Goal: Task Accomplishment & Management: Complete application form

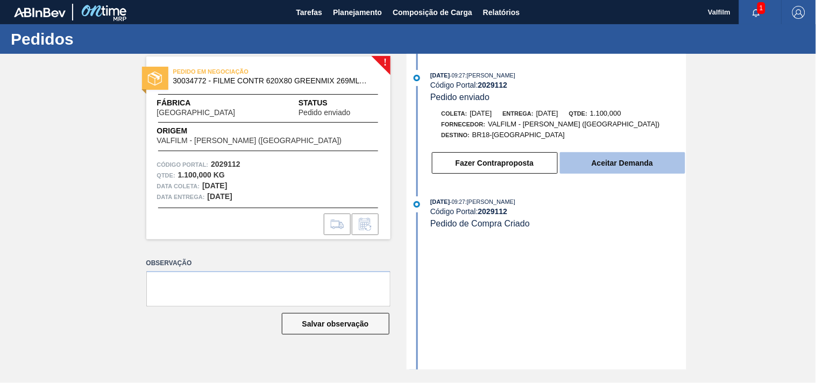
click at [615, 158] on button "Aceitar Demanda" at bounding box center [622, 163] width 125 height 22
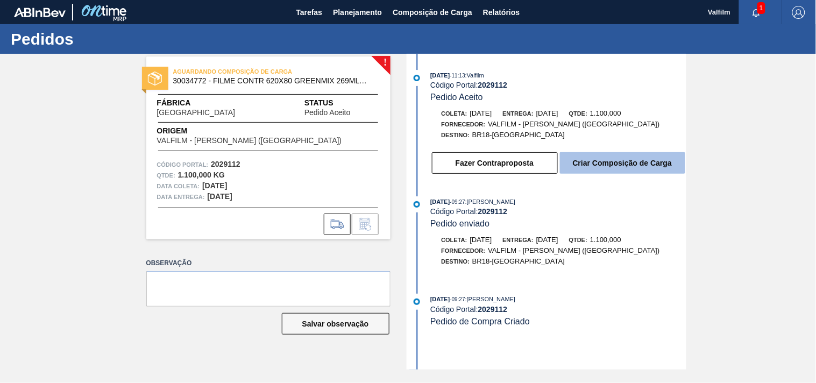
click at [613, 161] on button "Criar Composição de Carga" at bounding box center [622, 163] width 125 height 22
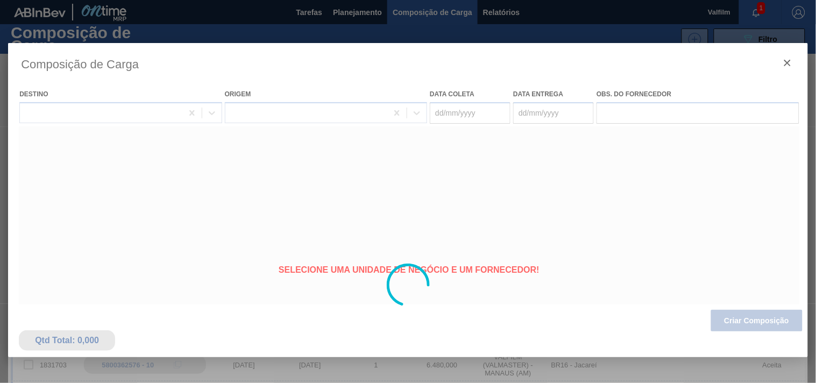
type coleta "[DATE]"
type entrega "[DATE]"
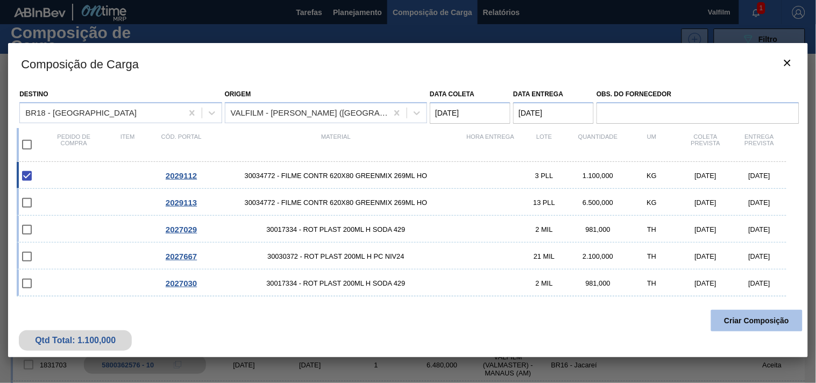
click at [727, 314] on button "Criar Composição" at bounding box center [756, 321] width 91 height 22
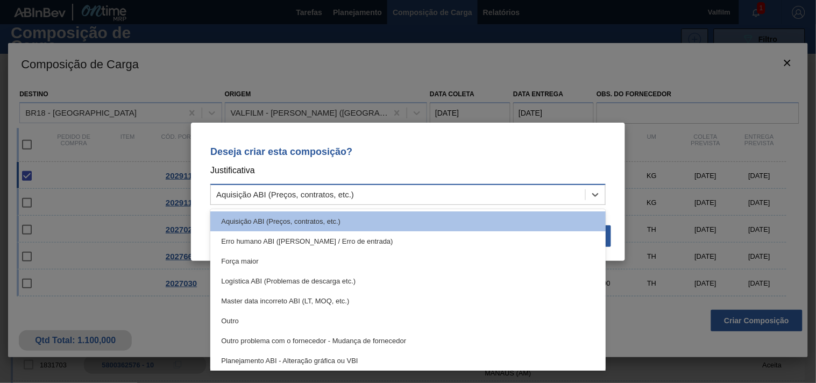
click at [409, 196] on div "Aquisição ABI (Preços, contratos, etc.)" at bounding box center [398, 195] width 374 height 16
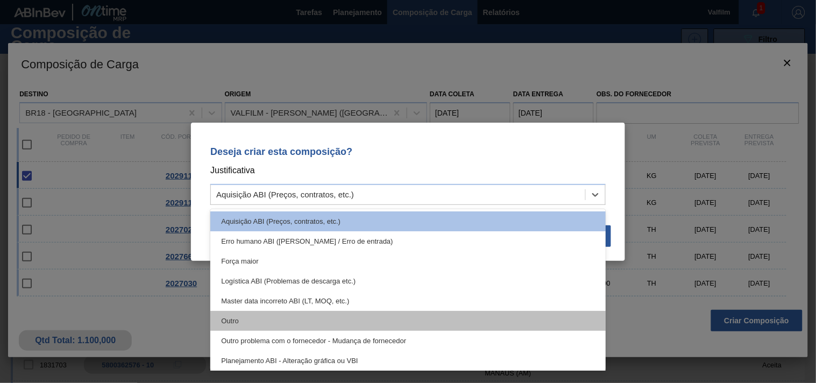
click at [339, 319] on div "Outro" at bounding box center [407, 321] width 395 height 20
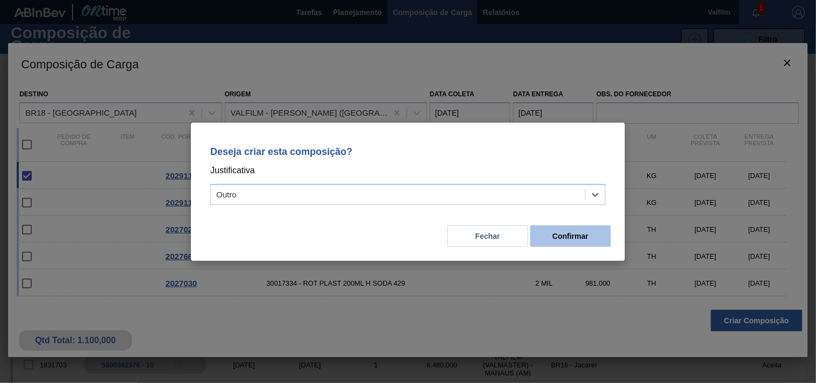
click at [587, 225] on button "Confirmar" at bounding box center [570, 236] width 81 height 22
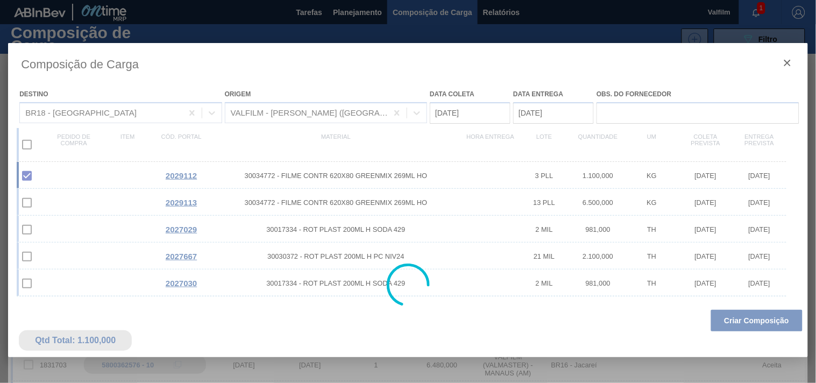
click at [588, 233] on div at bounding box center [408, 285] width 800 height 484
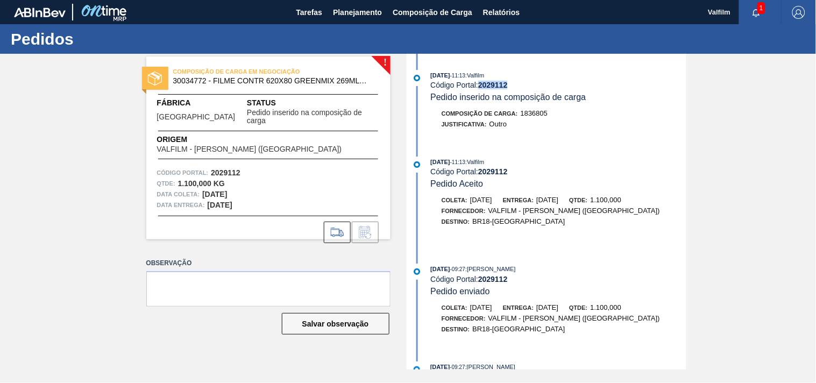
drag, startPoint x: 480, startPoint y: 87, endPoint x: 518, endPoint y: 83, distance: 38.9
click at [518, 83] on div "Código Portal: 2029112" at bounding box center [557, 85] width 255 height 9
drag, startPoint x: 170, startPoint y: 77, endPoint x: 206, endPoint y: 81, distance: 36.3
click at [206, 81] on div "COMPOSIÇÃO DE CARGA EM NEGOCIAÇÃO 30034772 - FILME CONTR 620X80 GREENMIX 269ML …" at bounding box center [268, 77] width 244 height 24
copy span "30034772"
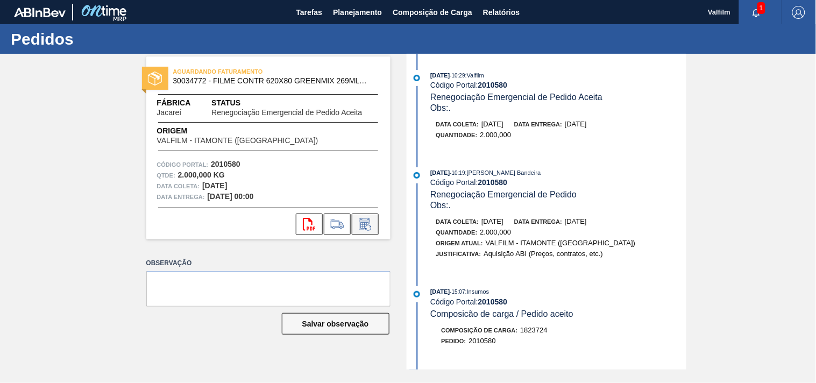
click at [364, 221] on icon at bounding box center [364, 224] width 11 height 12
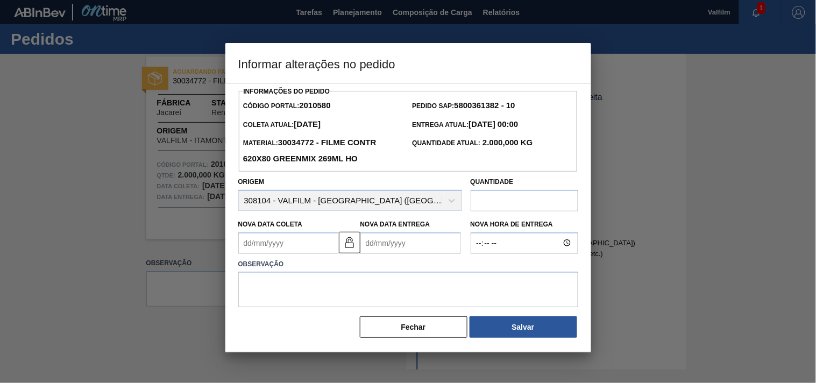
click at [297, 251] on Coleta2010580 "Nova Data Coleta" at bounding box center [288, 243] width 101 height 22
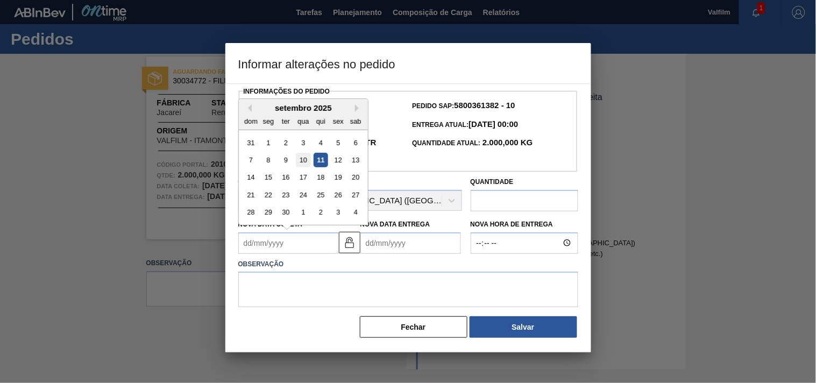
click at [304, 160] on div "10" at bounding box center [303, 160] width 15 height 15
type Coleta2010580 "10/09/2025"
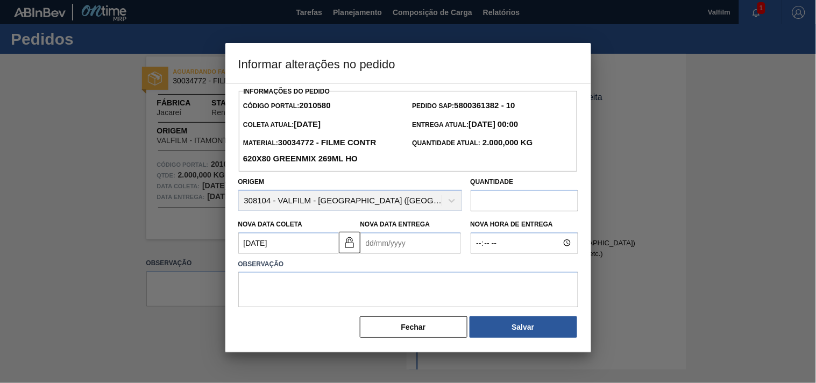
click at [403, 245] on Entrega2010580 "Nova Data Entrega" at bounding box center [410, 243] width 101 height 22
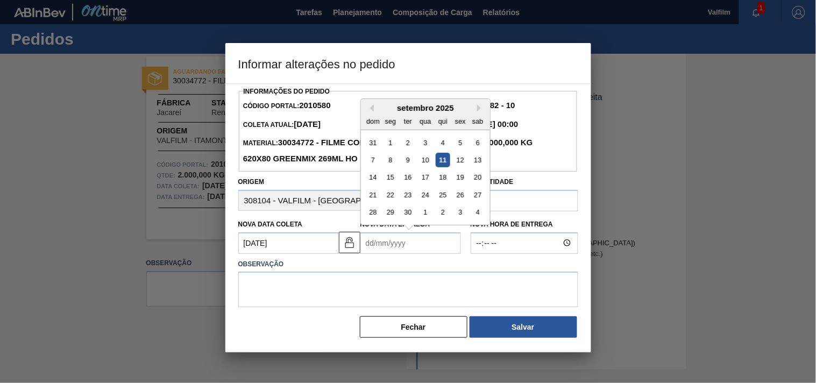
drag, startPoint x: 464, startPoint y: 162, endPoint x: 447, endPoint y: 176, distance: 21.0
click at [464, 162] on div "12" at bounding box center [460, 160] width 15 height 15
type Entrega2010580 "[DATE]"
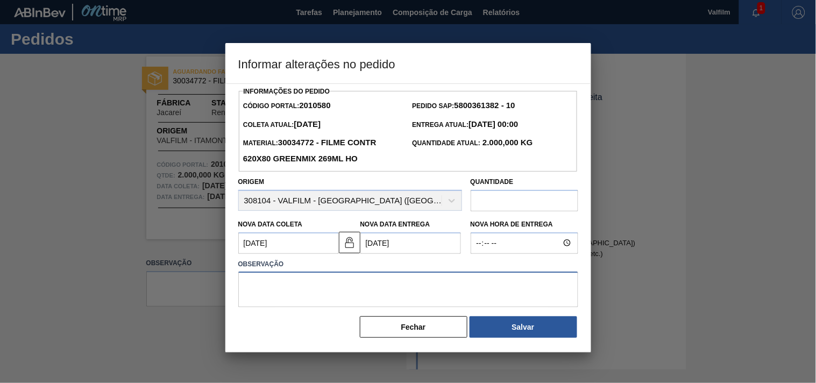
click at [317, 290] on textarea at bounding box center [408, 289] width 340 height 35
click at [511, 239] on input "Nova Hora de Entrega" at bounding box center [525, 243] width 108 height 22
click at [516, 196] on input "text" at bounding box center [525, 201] width 108 height 22
type input "1.600"
click at [402, 286] on textarea at bounding box center [408, 289] width 340 height 35
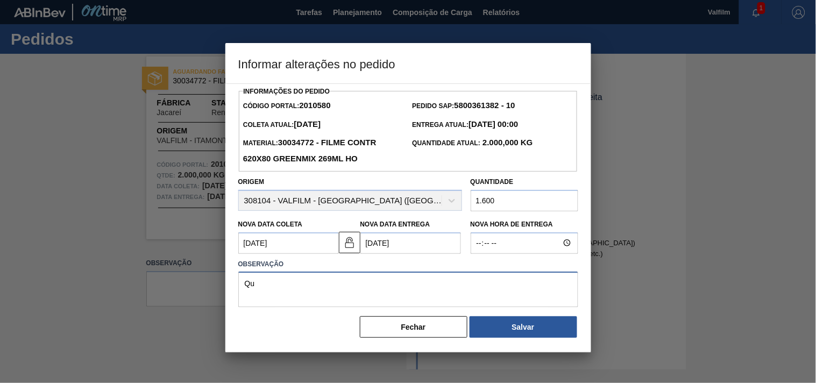
type textarea "Q"
click at [426, 285] on textarea "Ajuste de quantidade solicitado por e-mail. (Karine - COmercial Itamonte)" at bounding box center [408, 289] width 340 height 35
click at [509, 290] on textarea "Ajuste de quantidade solicitado por e-mail. (Karine - Comercial Itamonte)" at bounding box center [408, 289] width 340 height 35
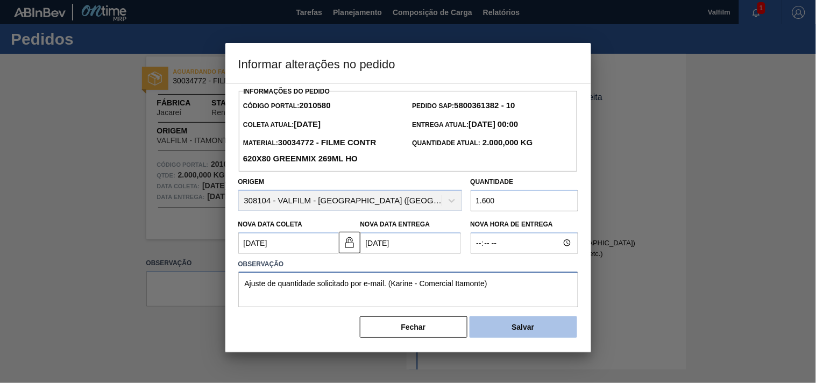
type textarea "Ajuste de quantidade solicitado por e-mail. (Karine - Comercial Itamonte)"
click at [518, 331] on button "Salvar" at bounding box center [523, 327] width 108 height 22
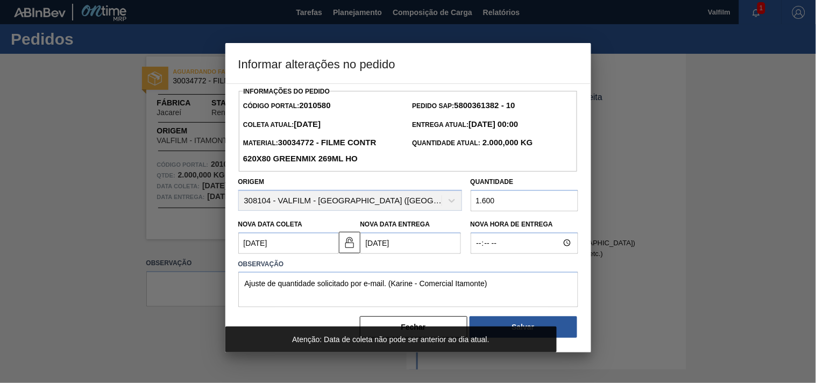
click at [294, 238] on Coleta2010580 "10/09/2025" at bounding box center [288, 243] width 101 height 22
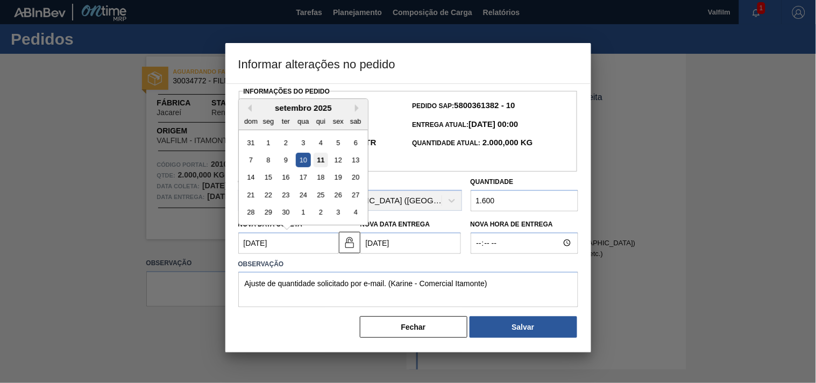
click at [321, 156] on div "11" at bounding box center [320, 160] width 15 height 15
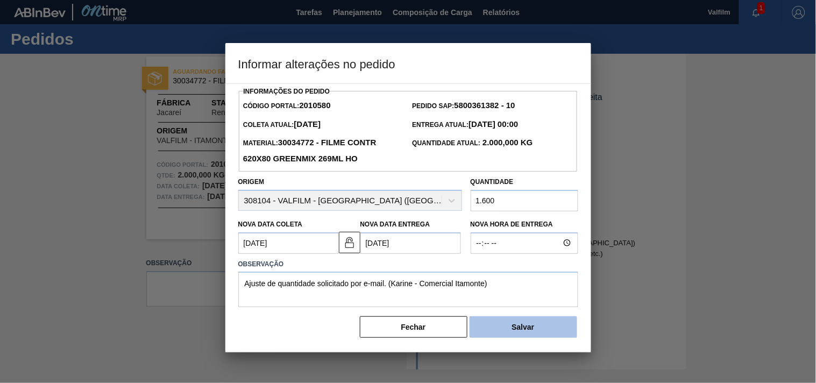
click at [502, 326] on button "Salvar" at bounding box center [523, 327] width 108 height 22
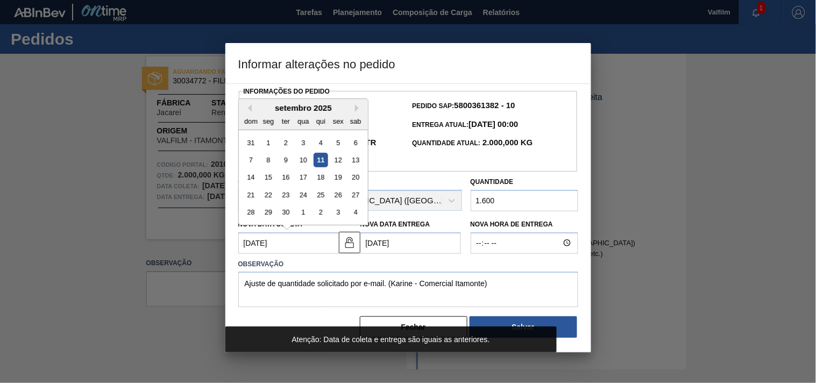
click at [293, 241] on Coleta2010580 "[DATE]" at bounding box center [288, 243] width 101 height 22
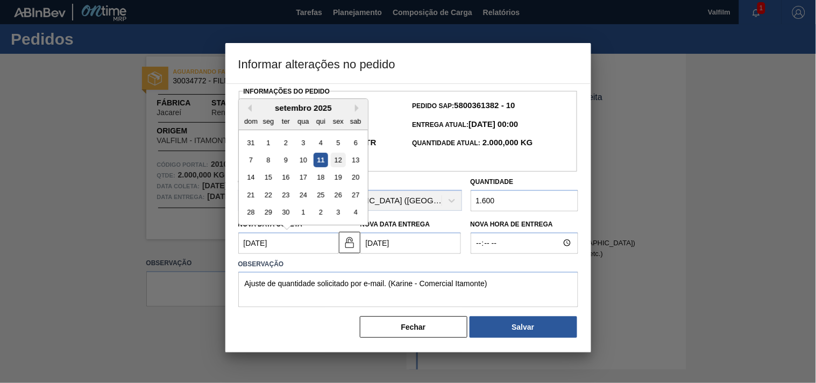
click at [336, 157] on div "12" at bounding box center [338, 160] width 15 height 15
type Coleta2010580 "[DATE]"
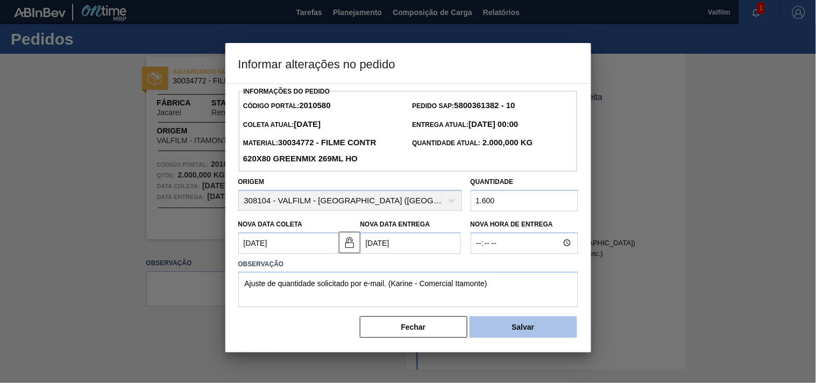
click at [517, 333] on button "Salvar" at bounding box center [523, 327] width 108 height 22
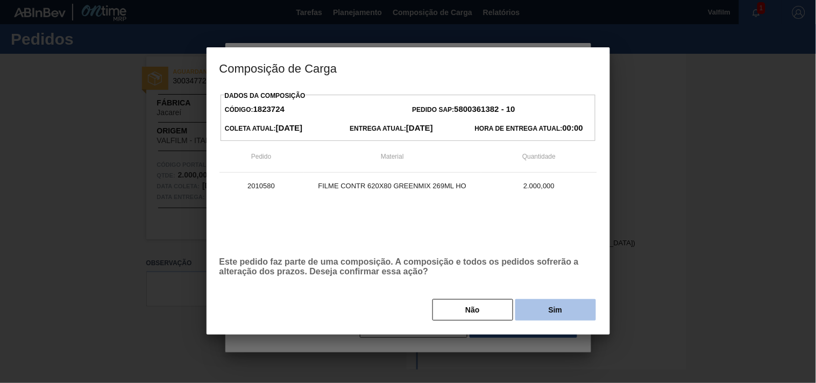
click at [561, 307] on button "Sim" at bounding box center [555, 310] width 81 height 22
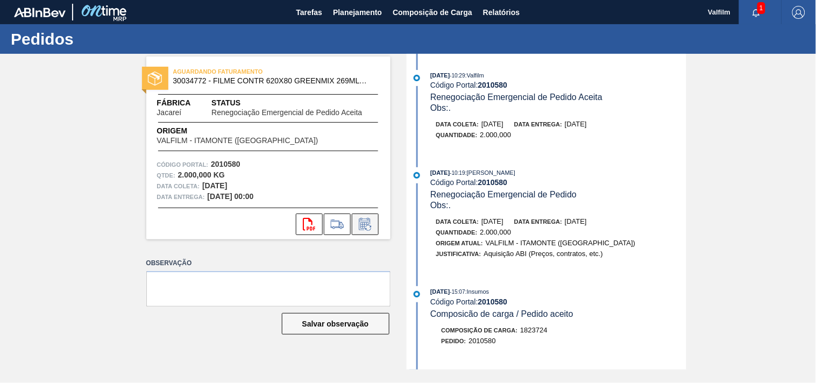
click at [366, 228] on icon at bounding box center [368, 228] width 6 height 6
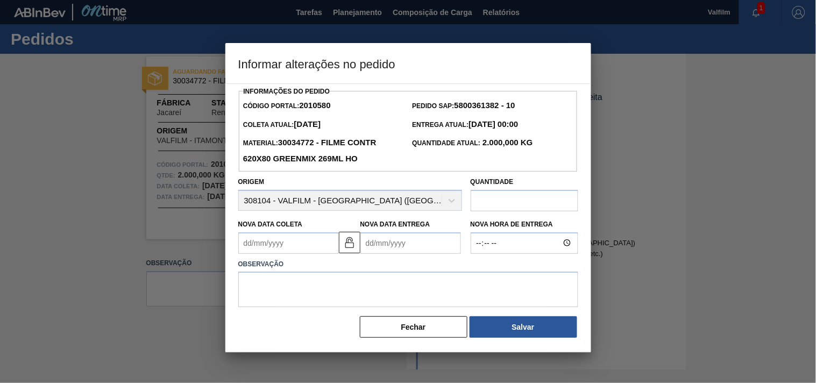
click at [289, 250] on Coleta2010580 "Nova Data Coleta" at bounding box center [288, 243] width 101 height 22
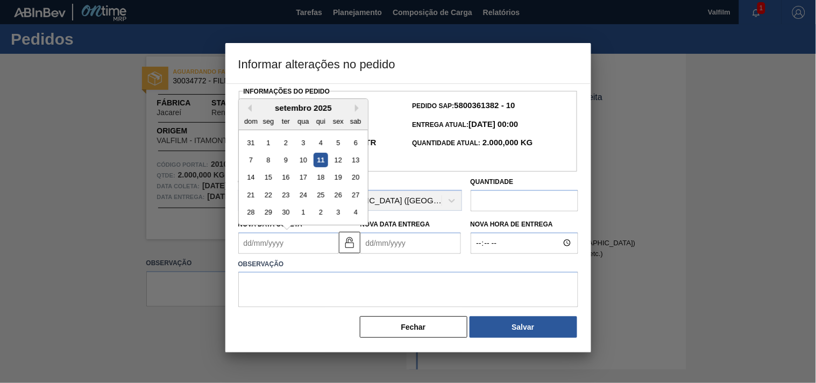
drag, startPoint x: 335, startPoint y: 163, endPoint x: 348, endPoint y: 178, distance: 20.2
click at [335, 163] on div "12" at bounding box center [338, 160] width 15 height 15
type Coleta2010580 "[DATE]"
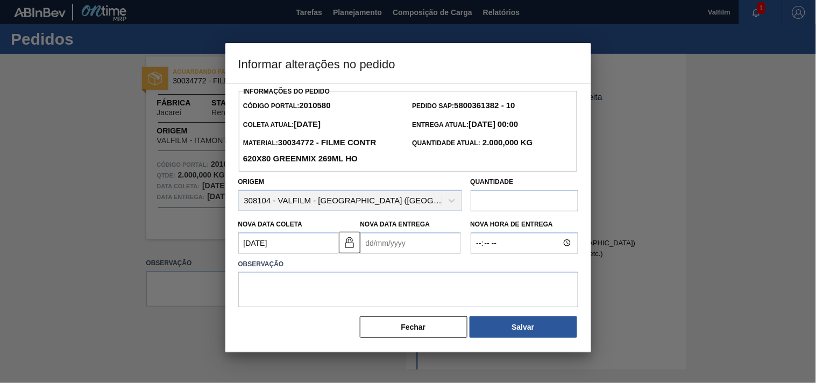
click at [410, 247] on Entrega2010580 "Nova Data Entrega" at bounding box center [410, 243] width 101 height 22
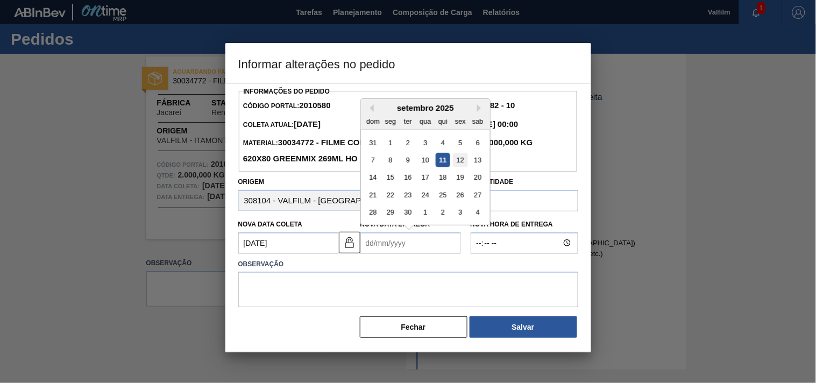
click at [459, 166] on div "12" at bounding box center [460, 160] width 15 height 15
type Entrega2010580 "[DATE]"
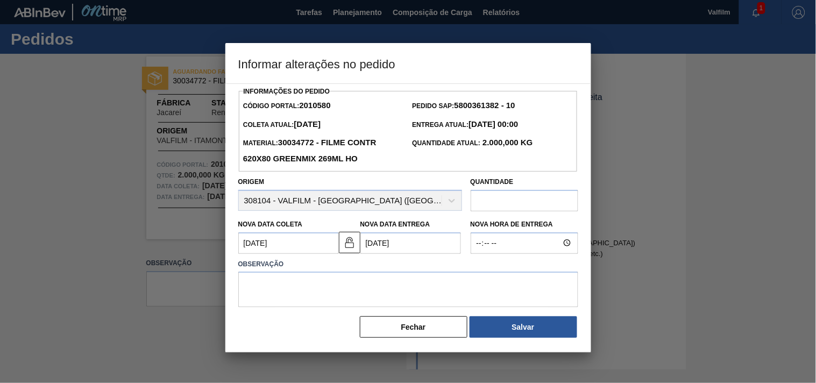
click at [507, 197] on input "text" at bounding box center [525, 201] width 108 height 22
type input "1.600"
click at [395, 290] on textarea at bounding box center [408, 289] width 340 height 35
type textarea "."
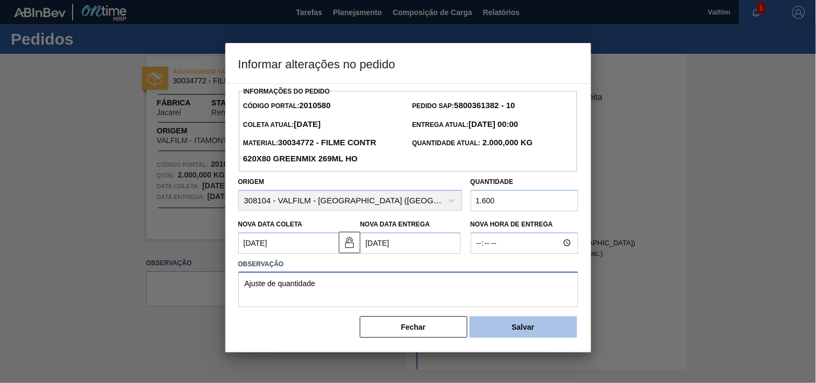
type textarea "Ajuste de quantidade"
click at [519, 336] on button "Salvar" at bounding box center [523, 327] width 108 height 22
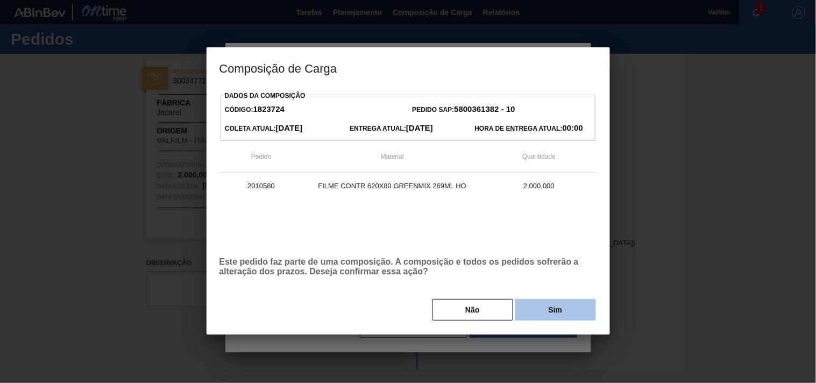
click at [559, 314] on button "Sim" at bounding box center [555, 310] width 81 height 22
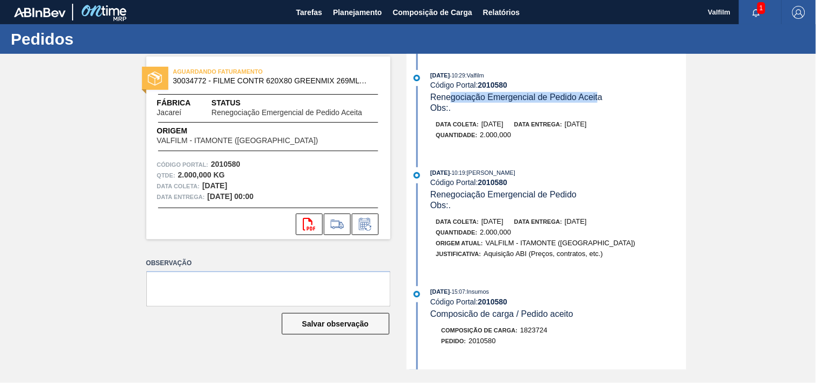
drag, startPoint x: 453, startPoint y: 97, endPoint x: 597, endPoint y: 96, distance: 144.1
click at [597, 96] on span "Renegociação Emergencial de Pedido Aceita" at bounding box center [516, 97] width 172 height 9
click at [600, 174] on div "[DATE] 10:19 : [PERSON_NAME]" at bounding box center [557, 172] width 255 height 11
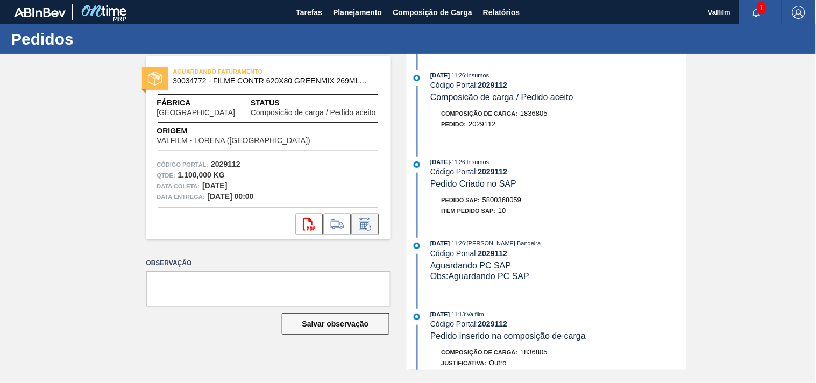
click at [360, 220] on icon at bounding box center [365, 224] width 17 height 13
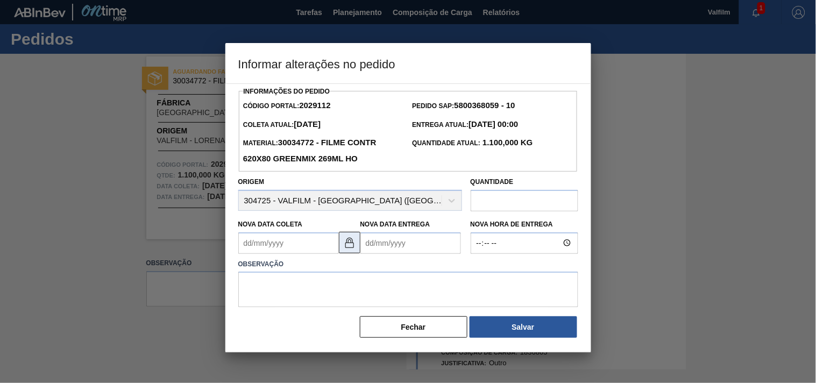
click at [351, 249] on img at bounding box center [349, 242] width 13 height 13
click at [281, 237] on Coleta2029112 "Nova Data Coleta" at bounding box center [288, 243] width 101 height 22
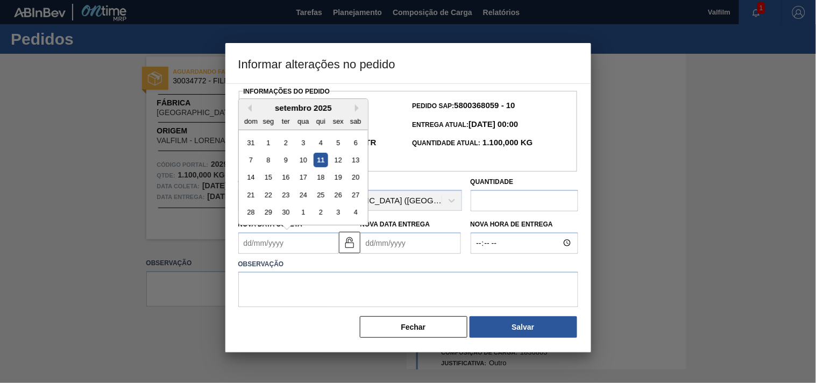
click at [300, 175] on div "17" at bounding box center [303, 177] width 15 height 15
type Coleta2029112 "[DATE]"
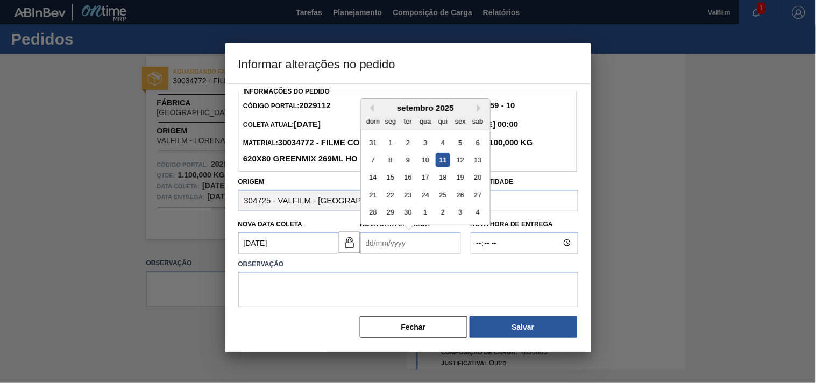
click at [405, 239] on Entrega2029112 "Nova Data Entrega" at bounding box center [410, 243] width 101 height 22
click at [454, 176] on div "19" at bounding box center [460, 177] width 15 height 15
type Entrega2029112 "[DATE]"
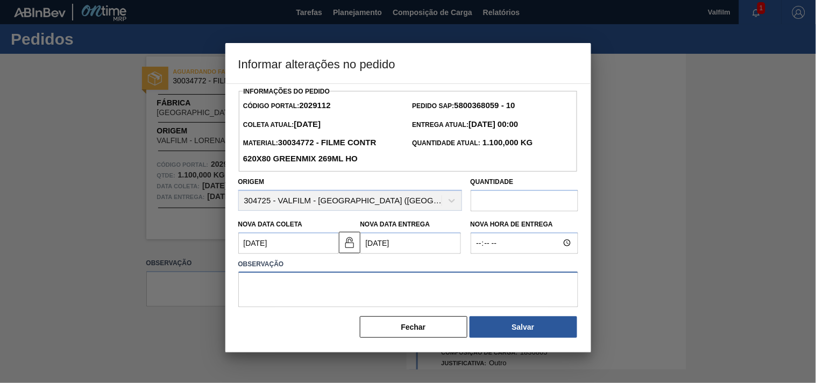
click at [389, 289] on textarea at bounding box center [408, 289] width 340 height 35
click at [412, 285] on textarea "Data informada por e-mail. (Karine - Comercial Itamonte)" at bounding box center [408, 289] width 340 height 35
click at [404, 287] on textarea "Data informada por e-mail. (Karine - Comercial Itamonte)" at bounding box center [408, 289] width 340 height 35
click at [459, 289] on textarea "Data informada por e-mail. (Karine - Comercial Itamonte)" at bounding box center [408, 289] width 340 height 35
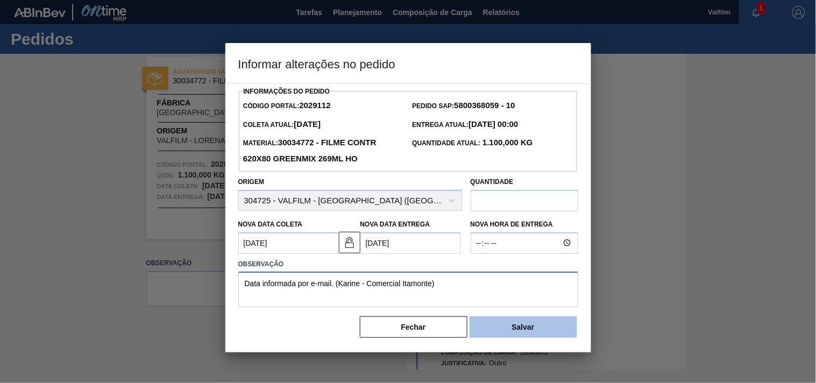
type textarea "Data informada por e-mail. (Karine - Comercial Itamonte)"
click at [518, 337] on button "Salvar" at bounding box center [523, 327] width 108 height 22
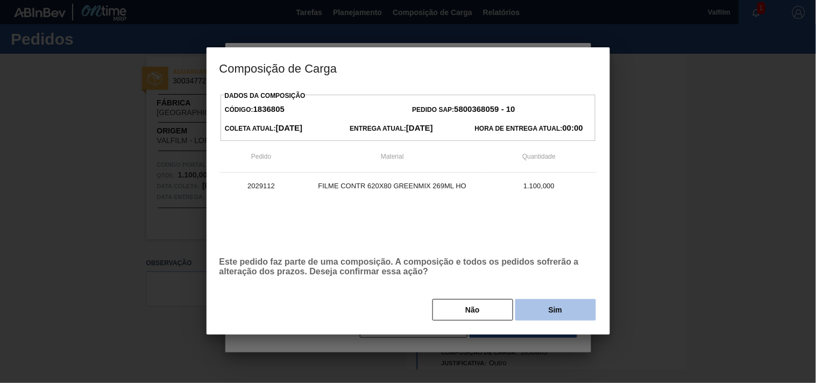
click at [530, 311] on button "Sim" at bounding box center [555, 310] width 81 height 22
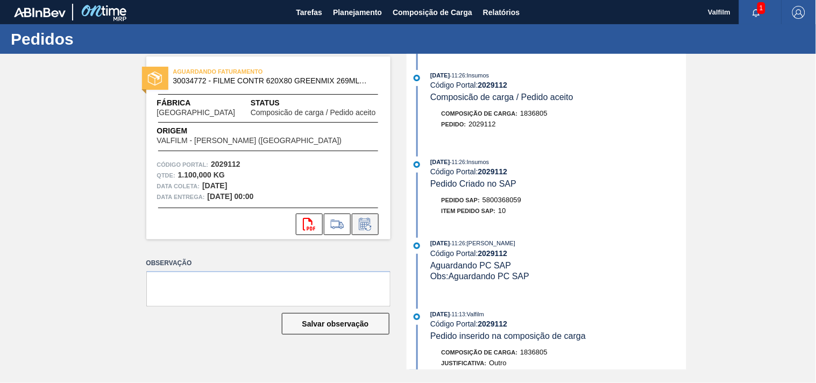
click at [377, 231] on button at bounding box center [365, 225] width 27 height 22
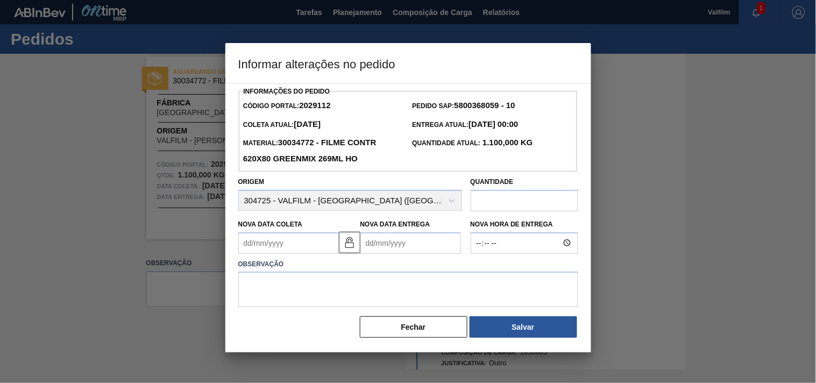
click at [292, 251] on Coleta2029112 "Nova Data Coleta" at bounding box center [288, 243] width 101 height 22
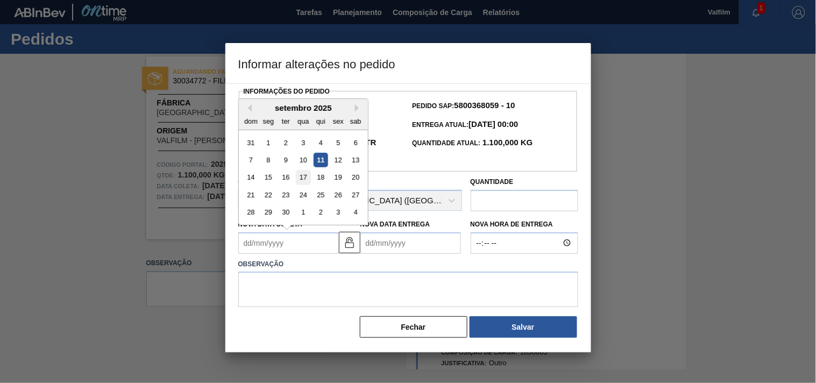
click at [308, 179] on div "17" at bounding box center [303, 177] width 15 height 15
type Coleta2029112 "[DATE]"
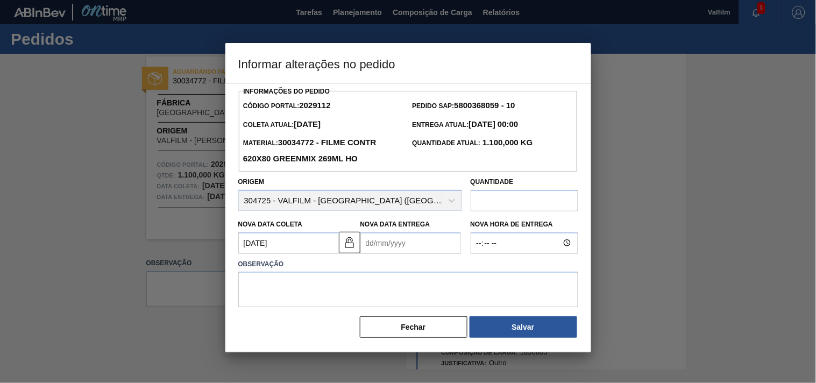
click at [425, 257] on div "Observação" at bounding box center [408, 281] width 348 height 54
click at [425, 249] on Entrega2029112 "Nova Data Entrega" at bounding box center [410, 243] width 101 height 22
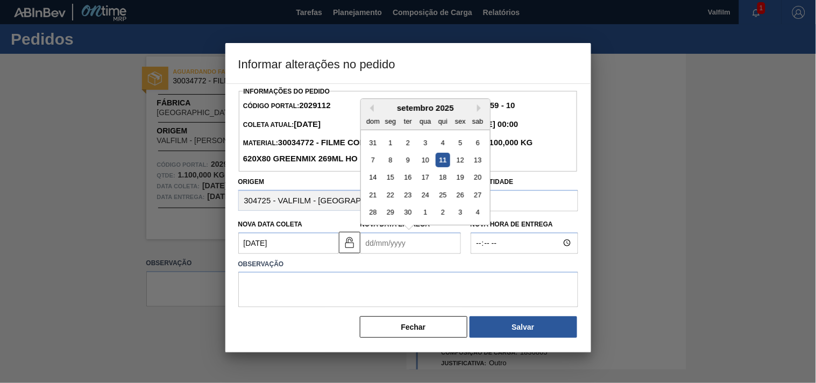
drag, startPoint x: 464, startPoint y: 175, endPoint x: 454, endPoint y: 222, distance: 48.3
click at [464, 175] on div "19" at bounding box center [460, 177] width 15 height 15
type Entrega2029112 "[DATE]"
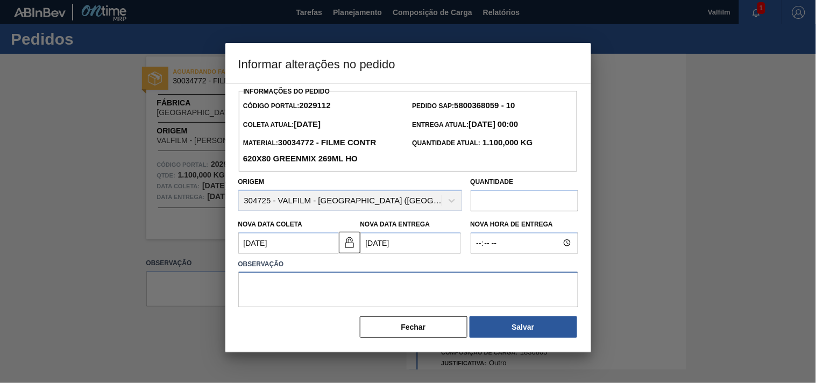
click at [395, 293] on textarea at bounding box center [408, 289] width 340 height 35
type textarea "."
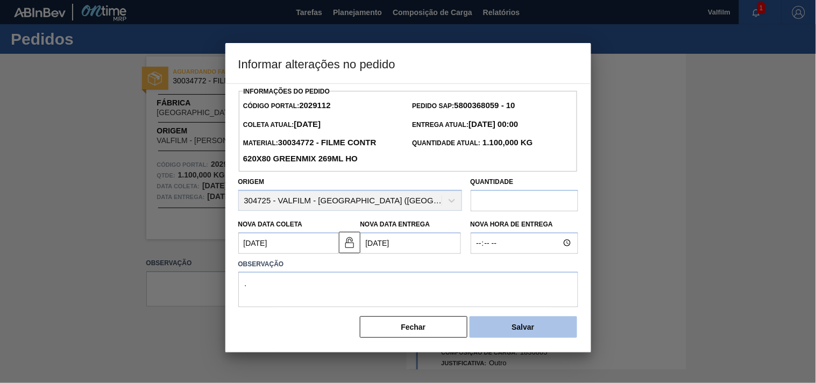
click at [491, 335] on button "Salvar" at bounding box center [523, 327] width 108 height 22
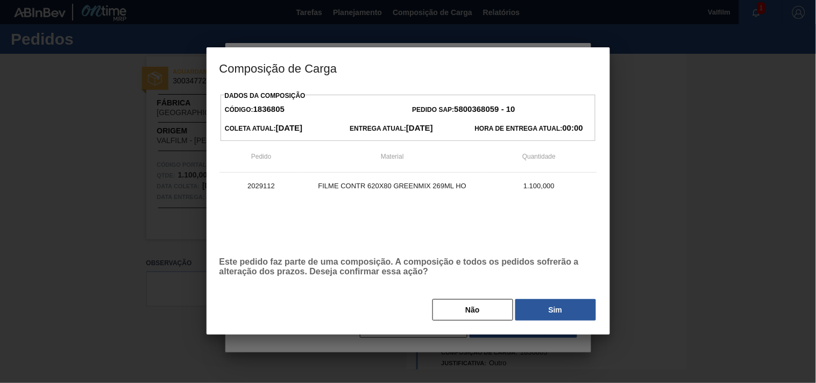
click at [534, 302] on button "Sim" at bounding box center [555, 310] width 81 height 22
